Goal: Transaction & Acquisition: Purchase product/service

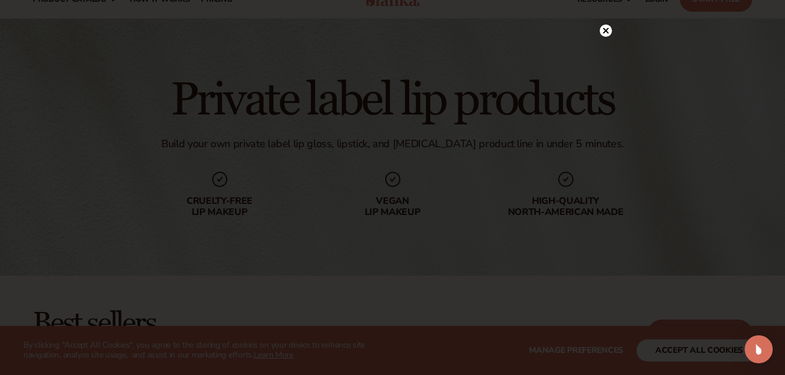
scroll to position [58, 0]
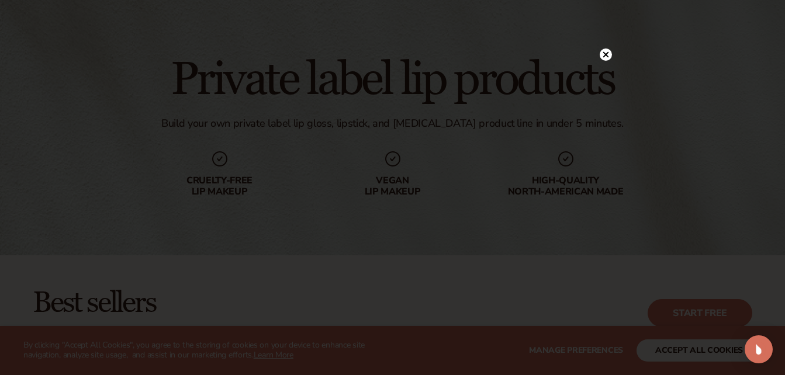
click at [606, 53] on circle at bounding box center [606, 55] width 12 height 12
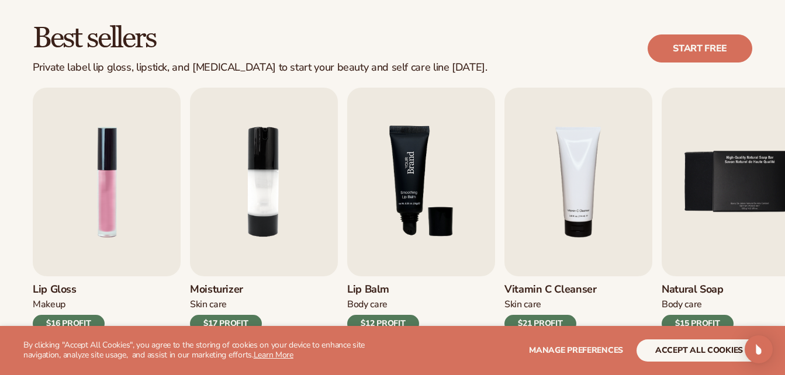
scroll to position [351, 0]
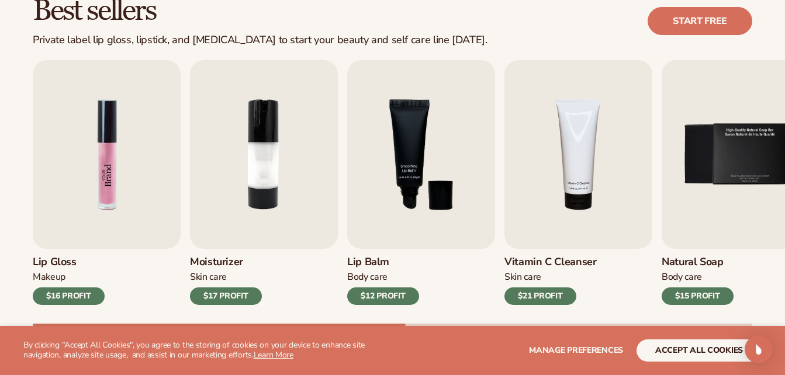
click at [103, 203] on img "1 / 9" at bounding box center [107, 154] width 148 height 189
click at [102, 170] on img "1 / 9" at bounding box center [107, 154] width 148 height 189
click at [76, 292] on div "$16 PROFIT" at bounding box center [69, 297] width 72 height 18
click at [105, 182] on img "1 / 9" at bounding box center [107, 154] width 148 height 189
click at [105, 163] on img "1 / 9" at bounding box center [107, 154] width 148 height 189
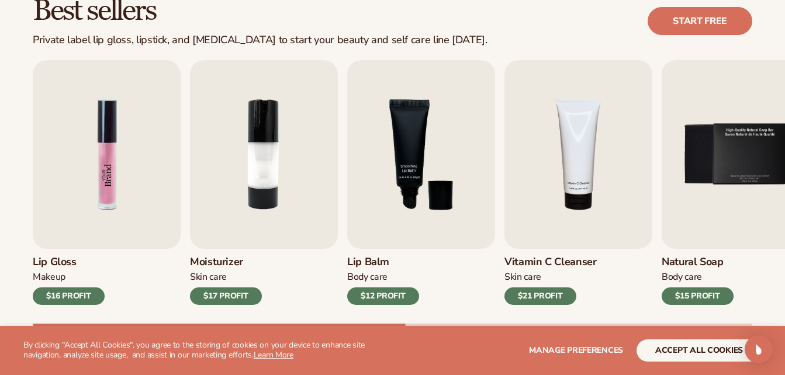
click at [105, 163] on img "1 / 9" at bounding box center [107, 154] width 148 height 189
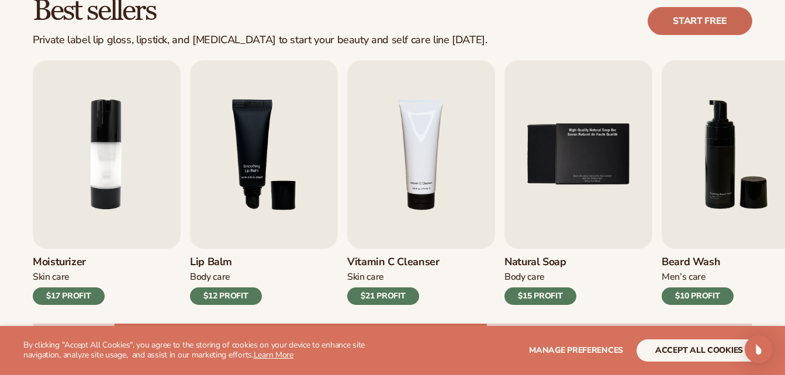
click at [704, 17] on link "Start free" at bounding box center [700, 21] width 105 height 28
